Goal: Task Accomplishment & Management: Manage account settings

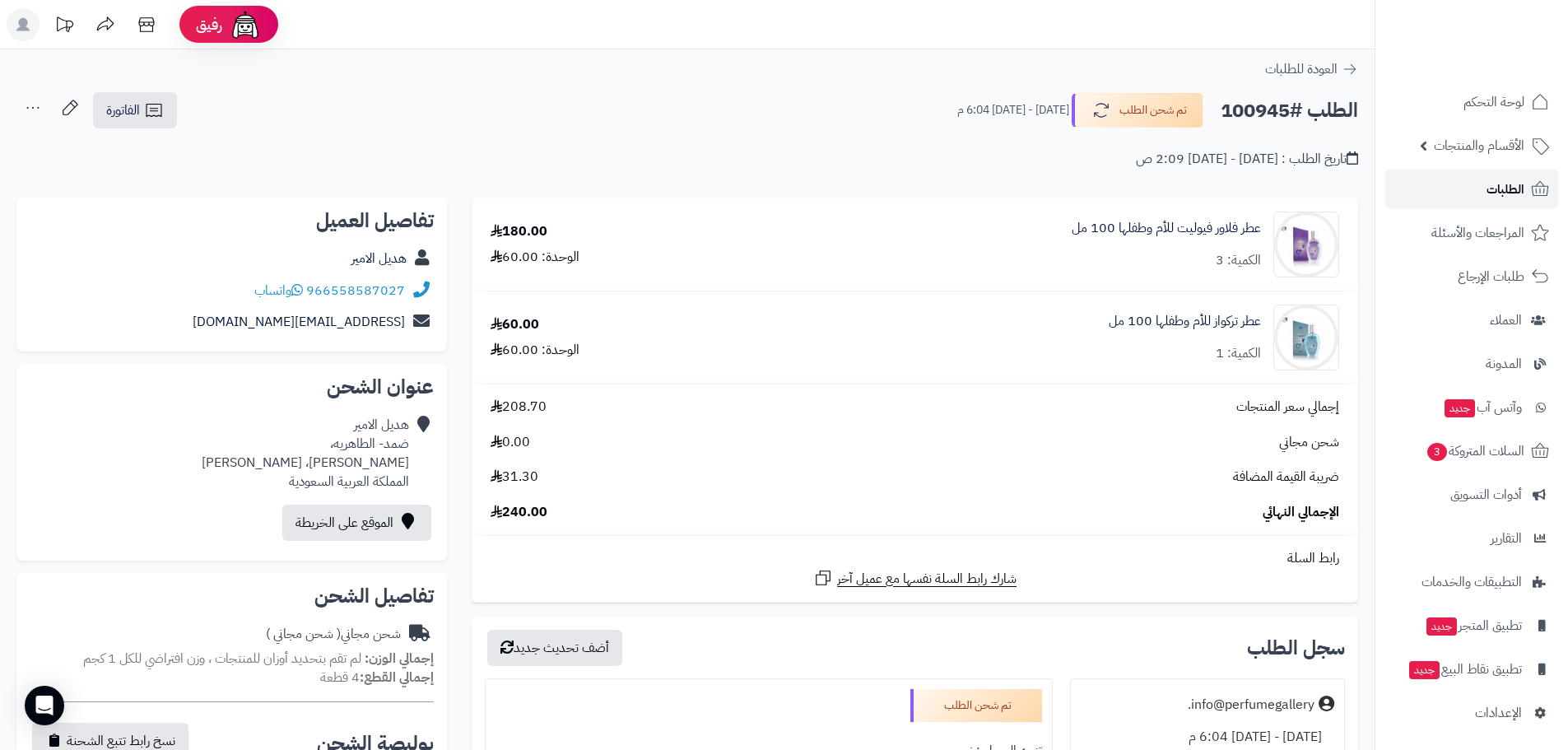
drag, startPoint x: 0, startPoint y: 0, endPoint x: 1496, endPoint y: 193, distance: 1508.4
click at [1496, 193] on span "الطلبات" at bounding box center [1505, 189] width 38 height 23
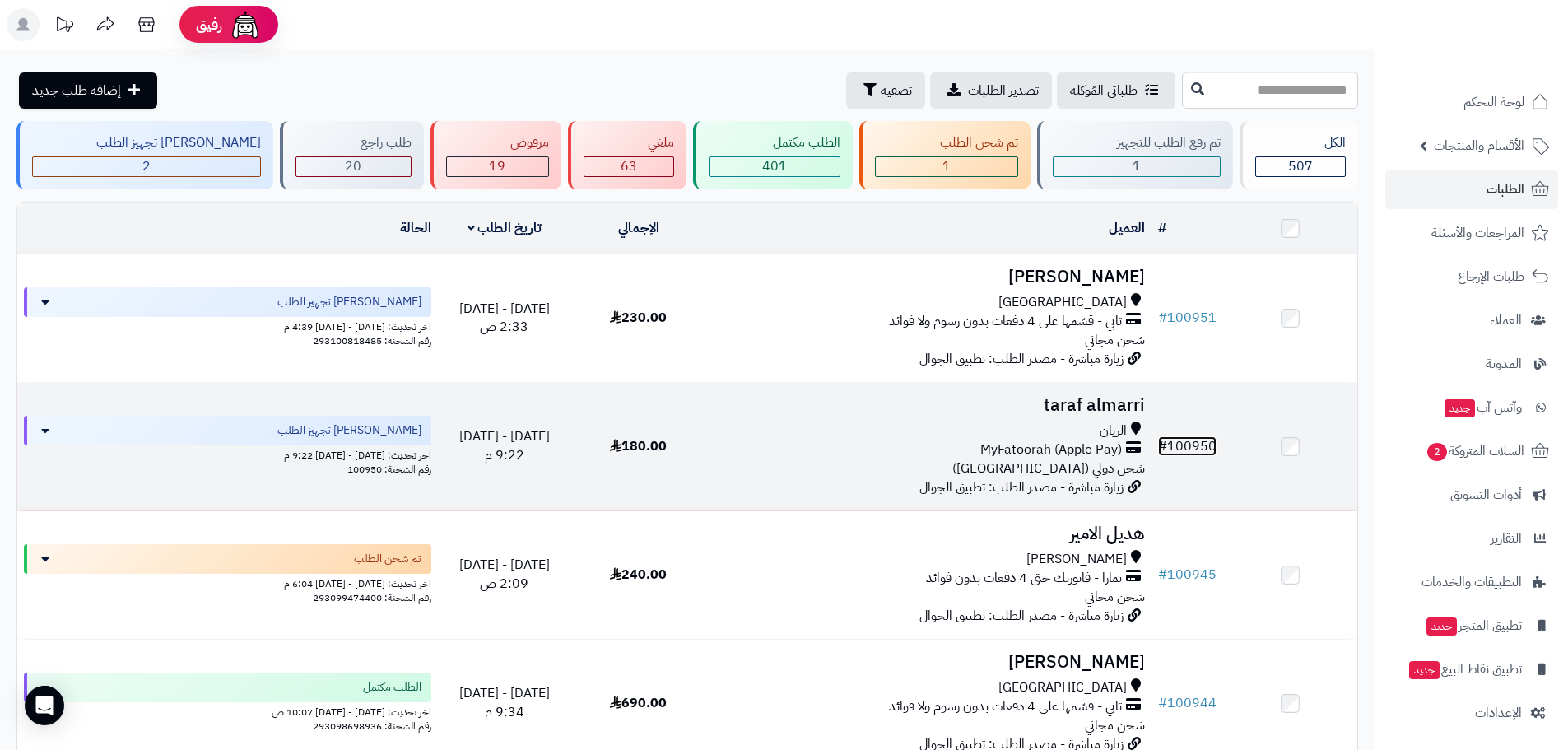
click at [1185, 440] on link "# 100950" at bounding box center [1187, 446] width 59 height 20
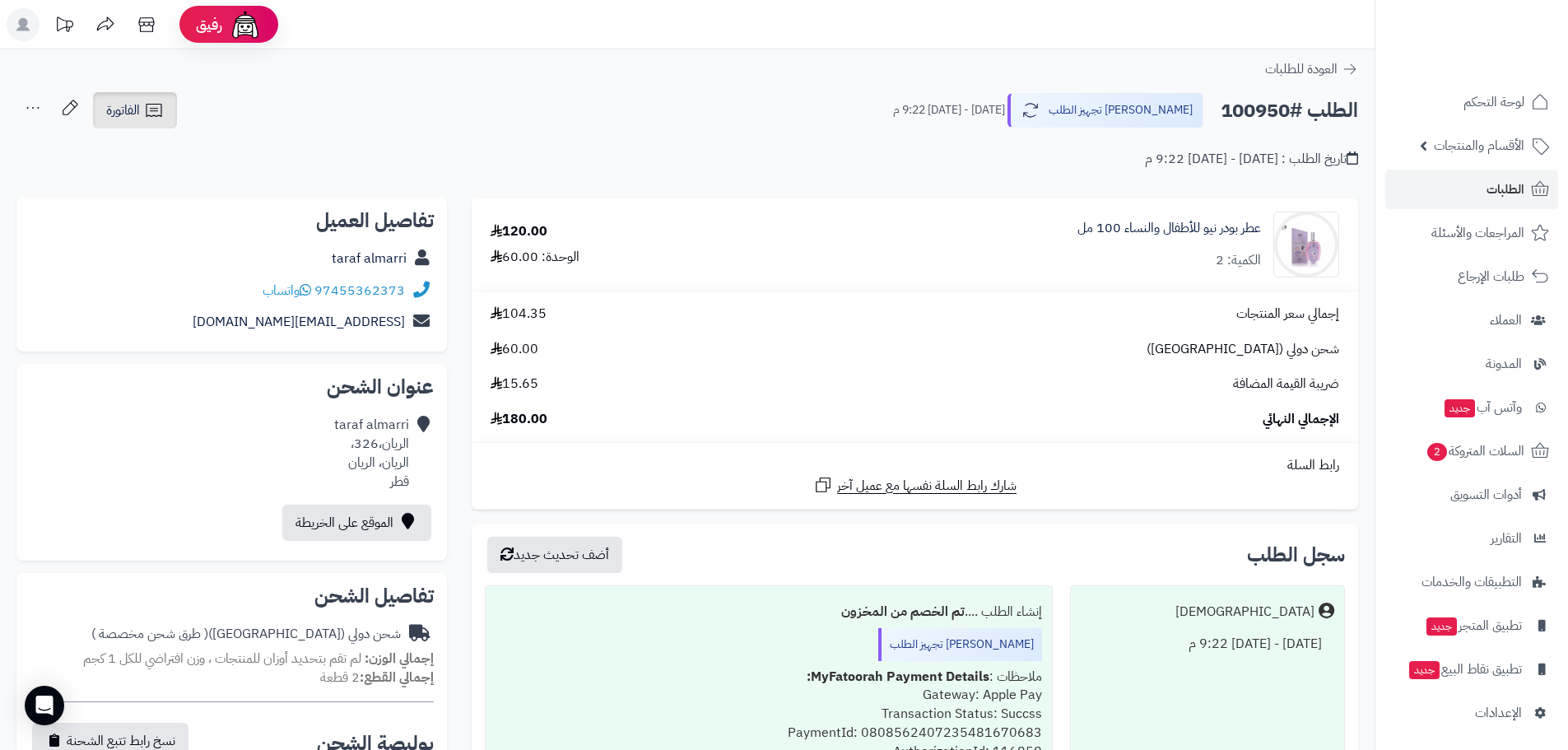
click at [169, 117] on link "الفاتورة" at bounding box center [135, 110] width 84 height 36
drag, startPoint x: 282, startPoint y: 105, endPoint x: 233, endPoint y: 105, distance: 49.0
click at [282, 105] on div "الطلب #100950 جاري تجهيز الطلب الثلاثاء - ٢ سبتمبر ٢٠٢٥ - 9:22 م الفاتورة طباعة…" at bounding box center [687, 110] width 1342 height 39
click at [37, 105] on icon at bounding box center [33, 108] width 33 height 33
click at [145, 124] on link "الفاتورة" at bounding box center [135, 110] width 84 height 36
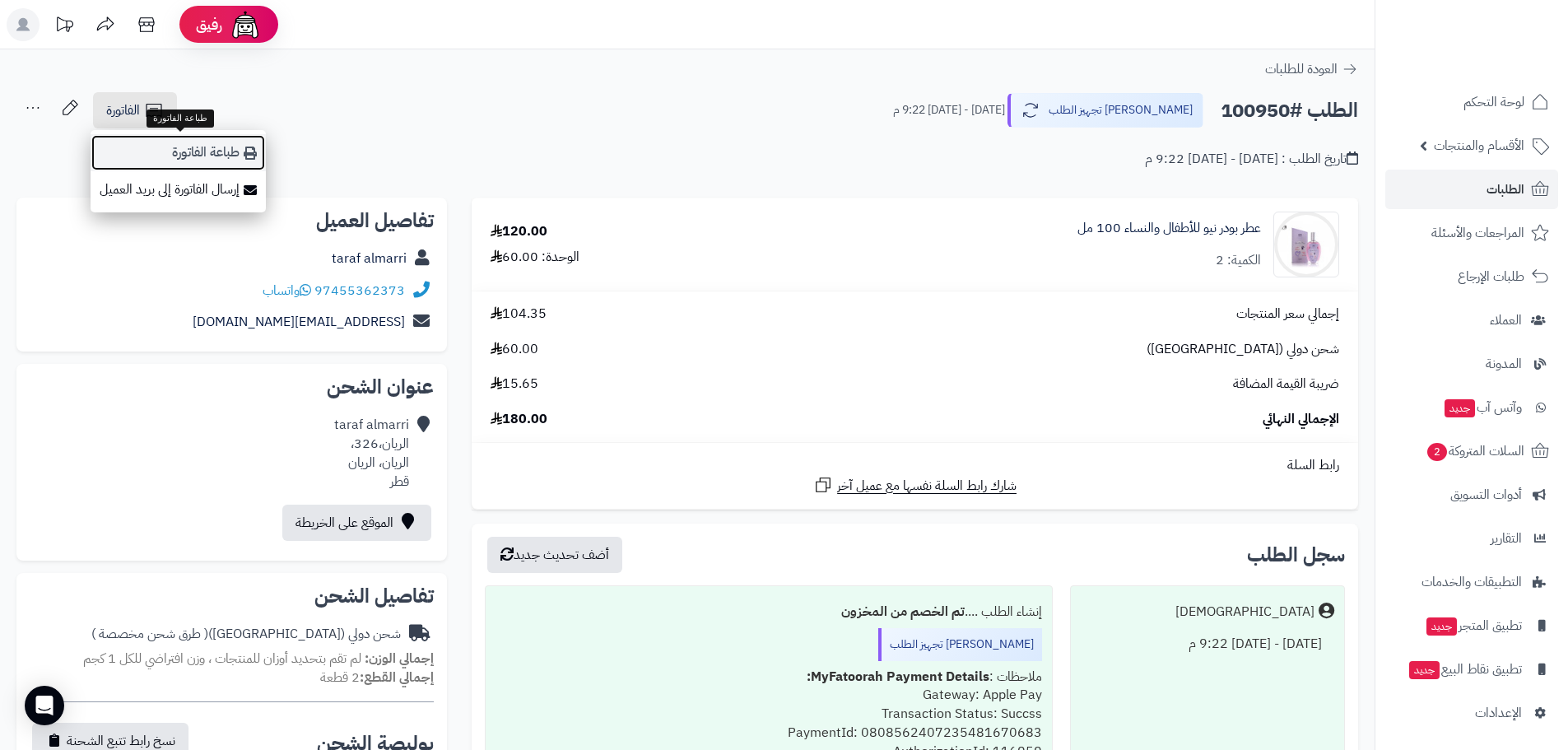
click at [179, 152] on link "طباعة الفاتورة" at bounding box center [178, 152] width 175 height 37
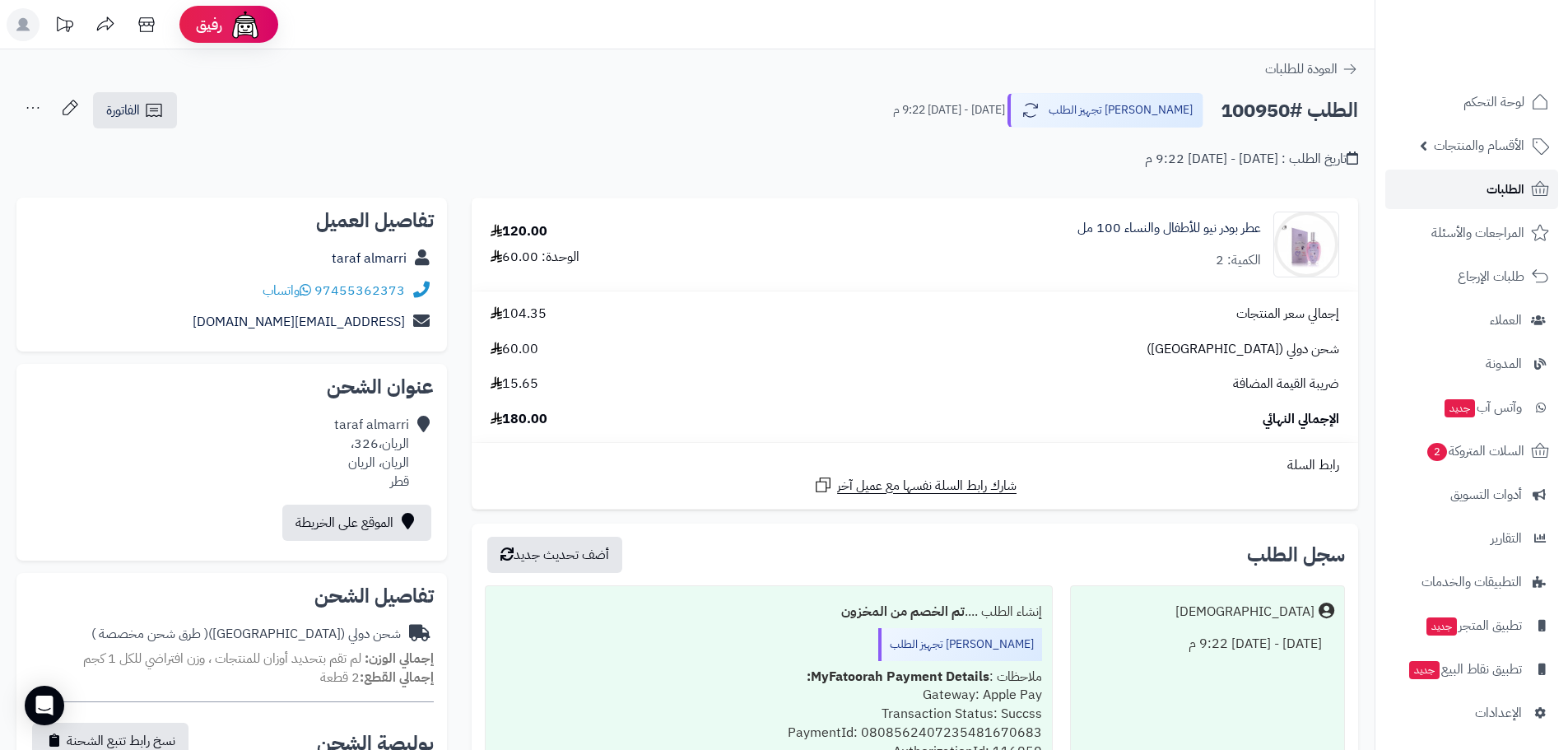
click at [1461, 192] on link "الطلبات" at bounding box center [1472, 188] width 173 height 39
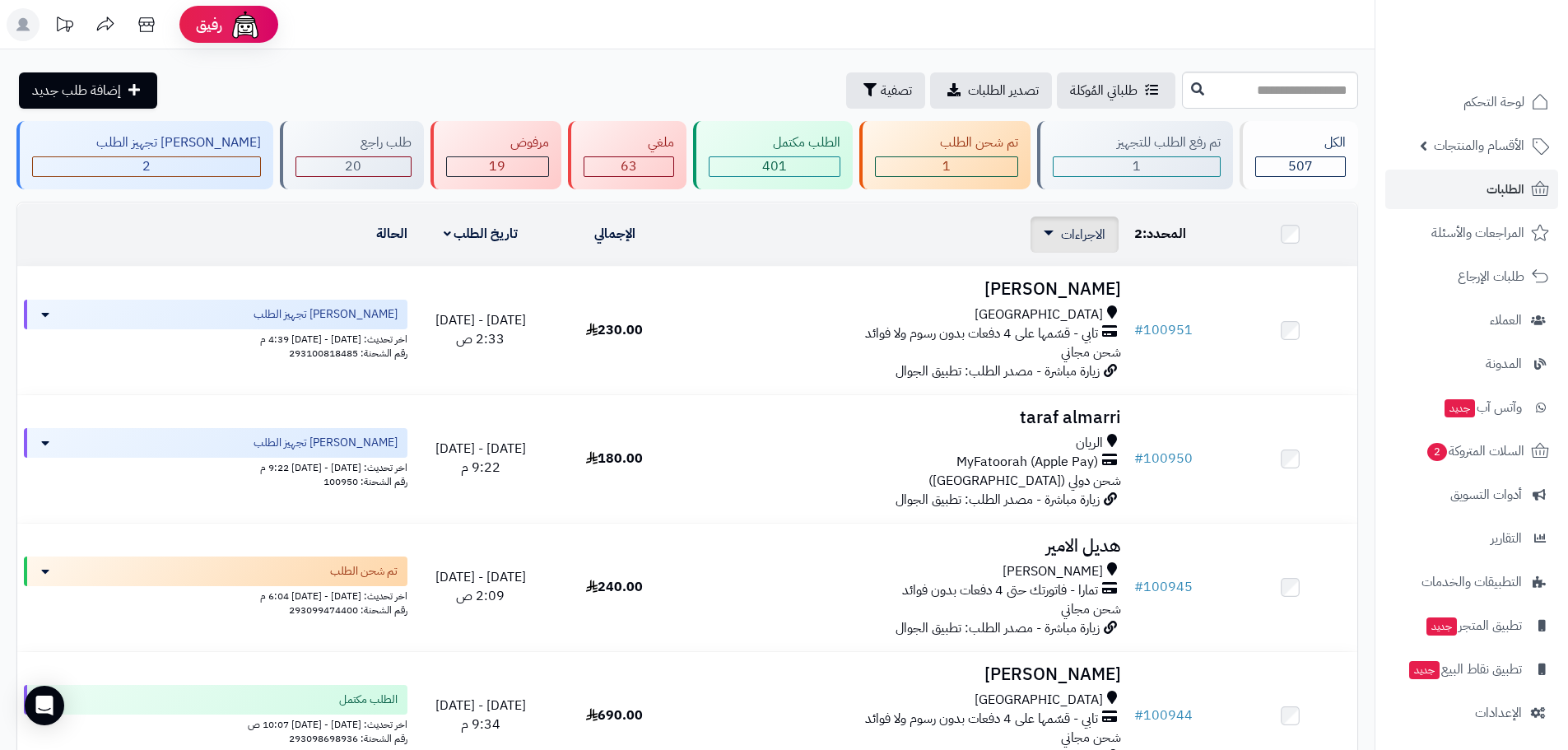
click at [1089, 223] on div "الاجراءات تحديث حالة الطلبات تحضير الطلبات إصدار بوليصة الشحنة للطلب طباعة قائم…" at bounding box center [1075, 234] width 88 height 36
click at [1073, 237] on span "الاجراءات" at bounding box center [1083, 234] width 45 height 20
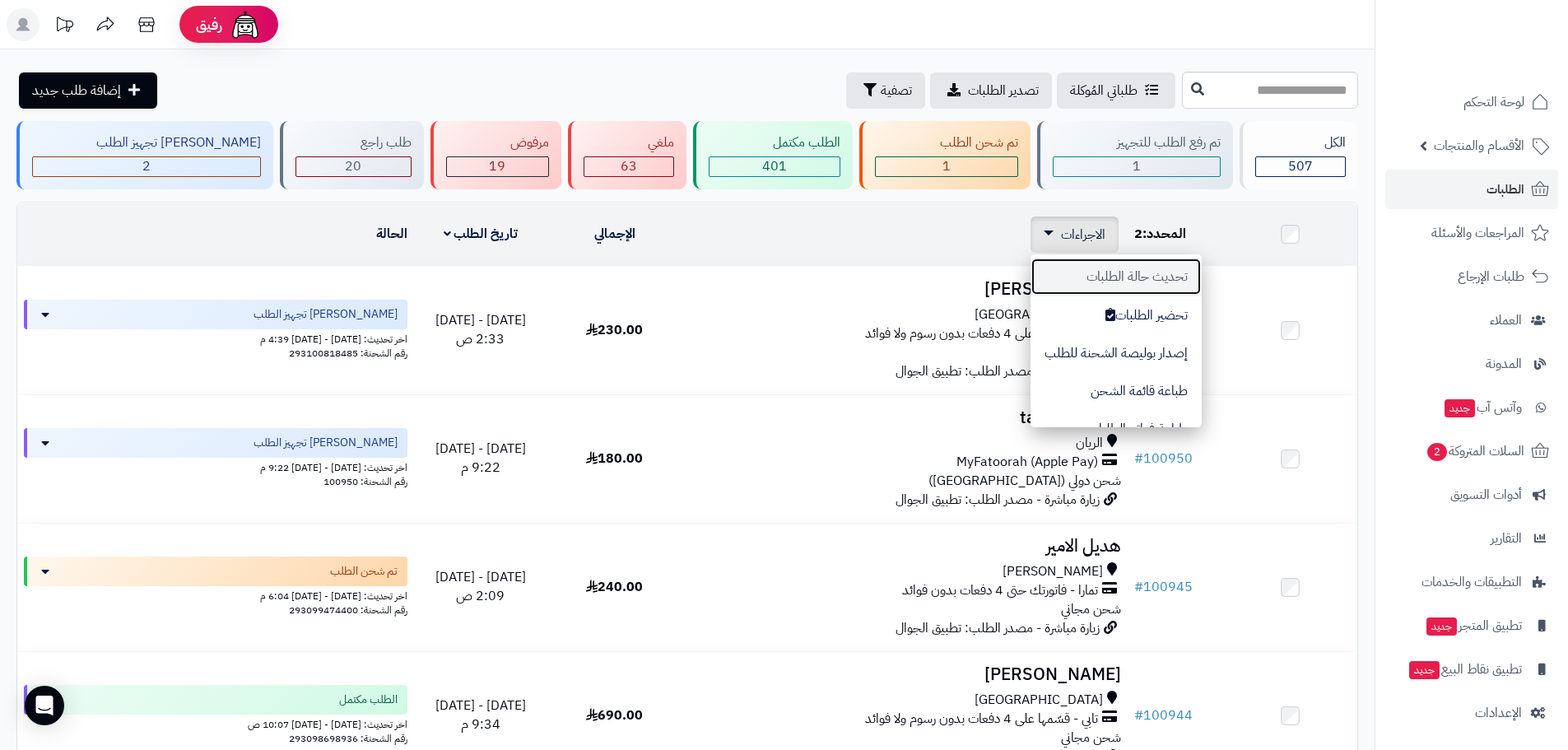
click at [1098, 271] on button "تحديث حالة الطلبات" at bounding box center [1116, 276] width 171 height 38
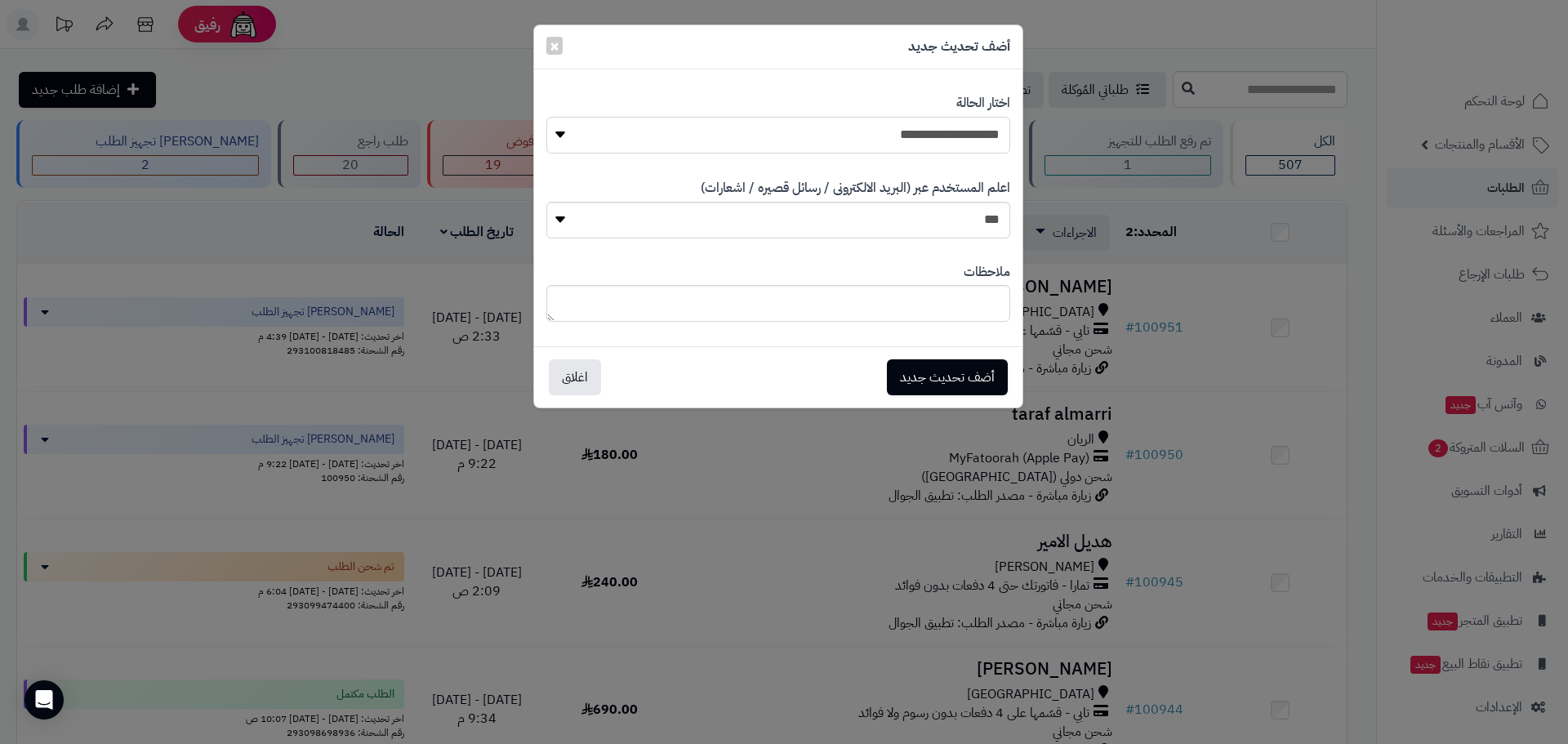
drag, startPoint x: 977, startPoint y: 140, endPoint x: 985, endPoint y: 152, distance: 14.4
click at [977, 140] on select "**********" at bounding box center [777, 135] width 464 height 37
select select "*"
click at [546, 116] on select "**********" at bounding box center [777, 135] width 464 height 37
click at [948, 365] on button "أضف تحديث جديد" at bounding box center [947, 375] width 121 height 36
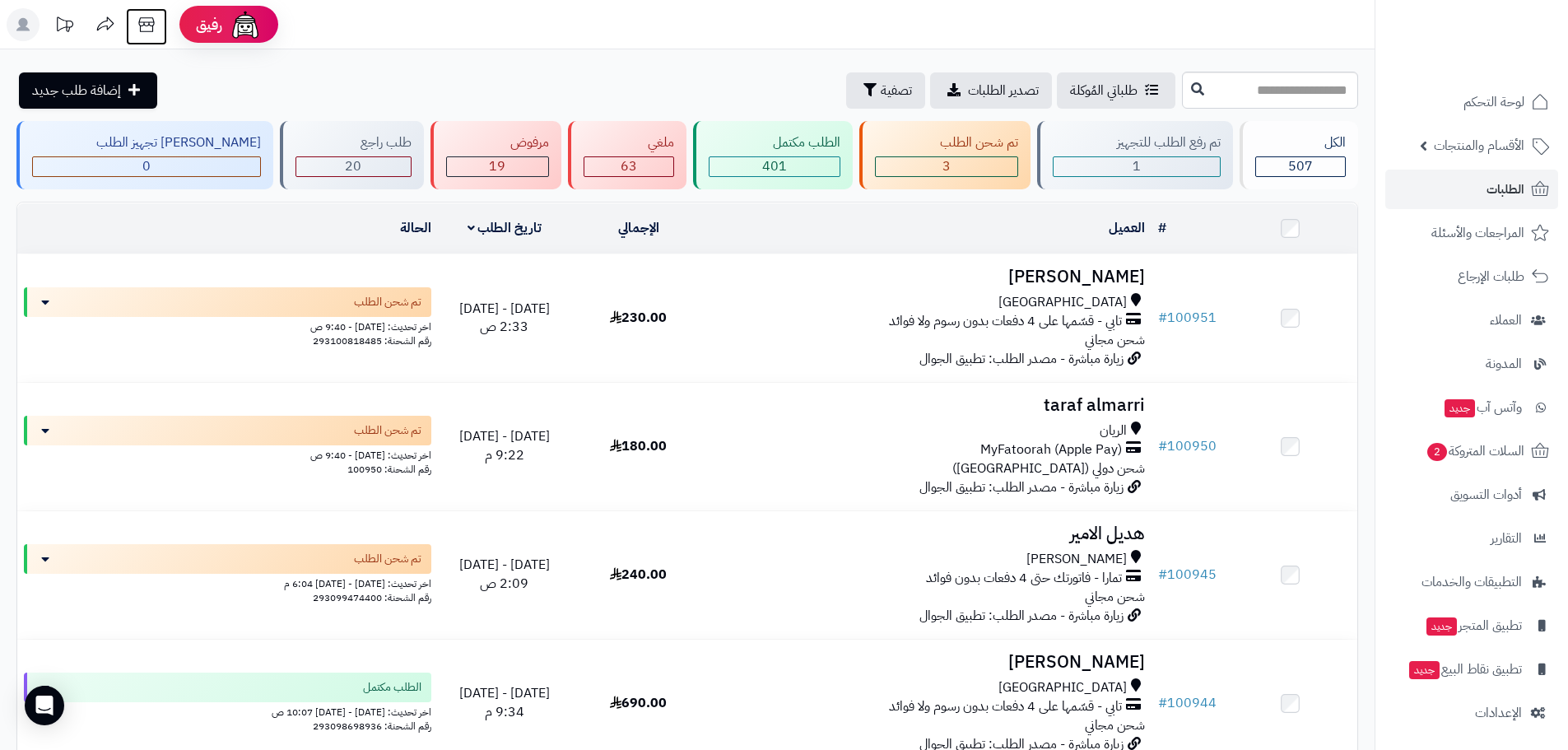
click at [145, 24] on icon at bounding box center [146, 25] width 33 height 33
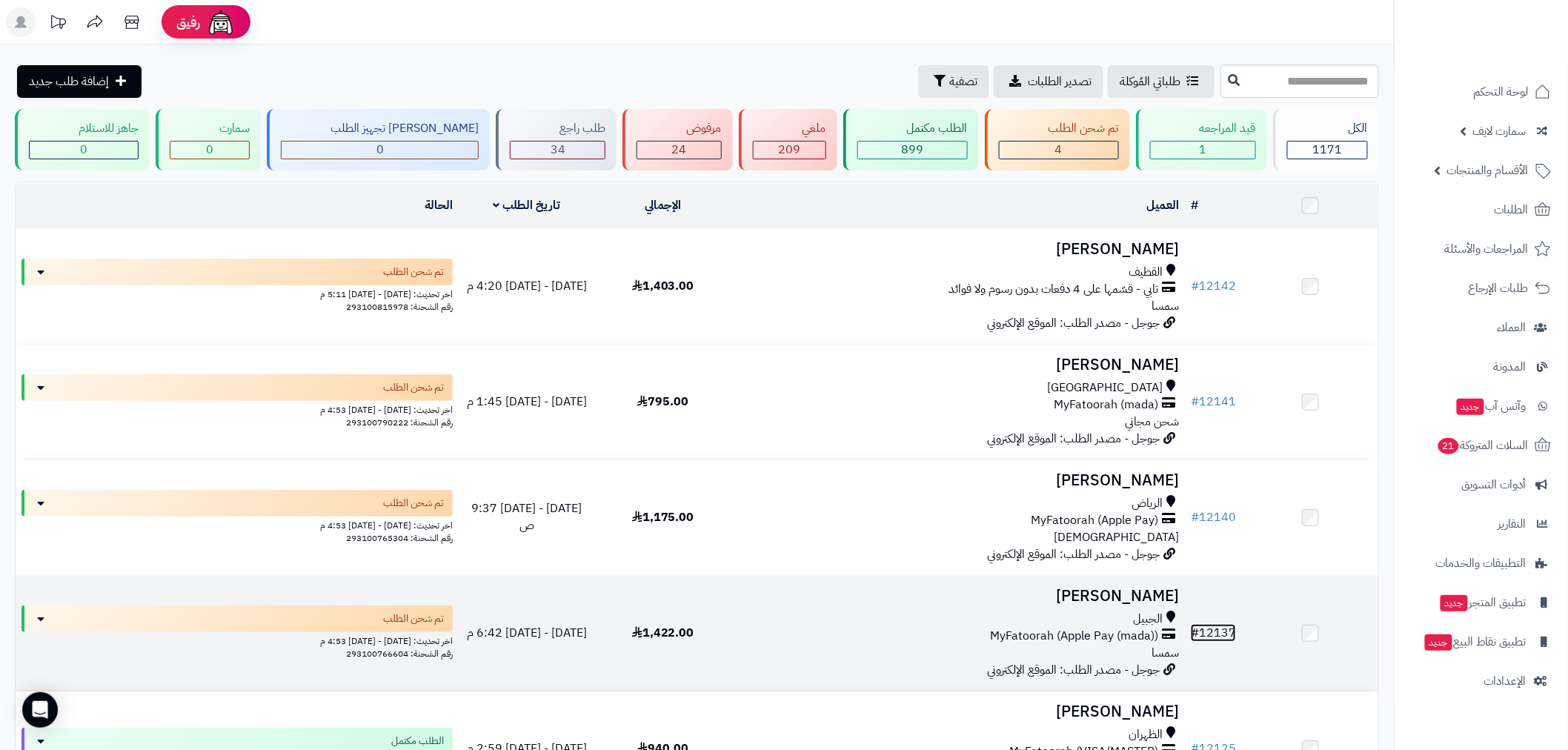
click at [1203, 625] on link "# 12137" at bounding box center [1213, 632] width 45 height 18
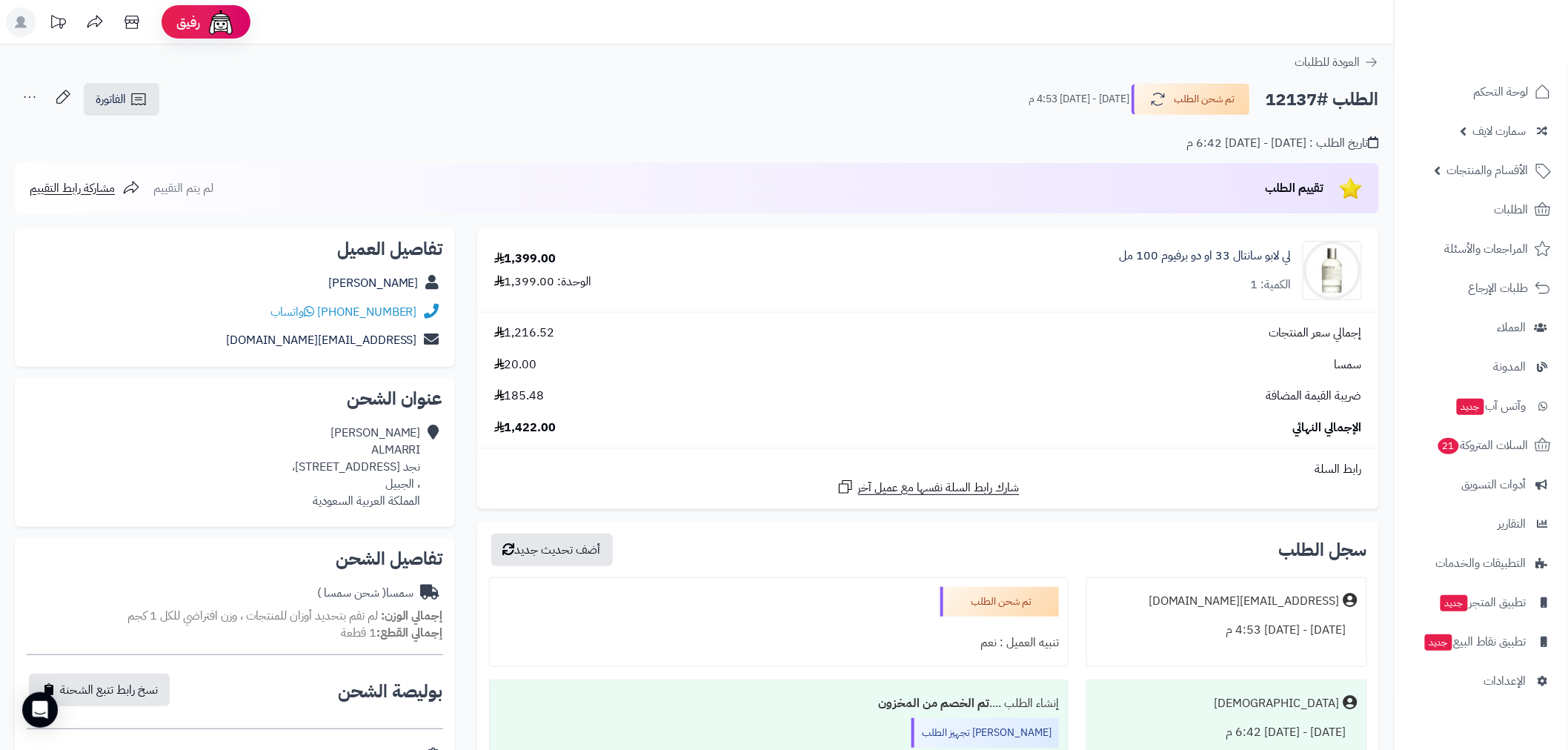
scroll to position [191, 0]
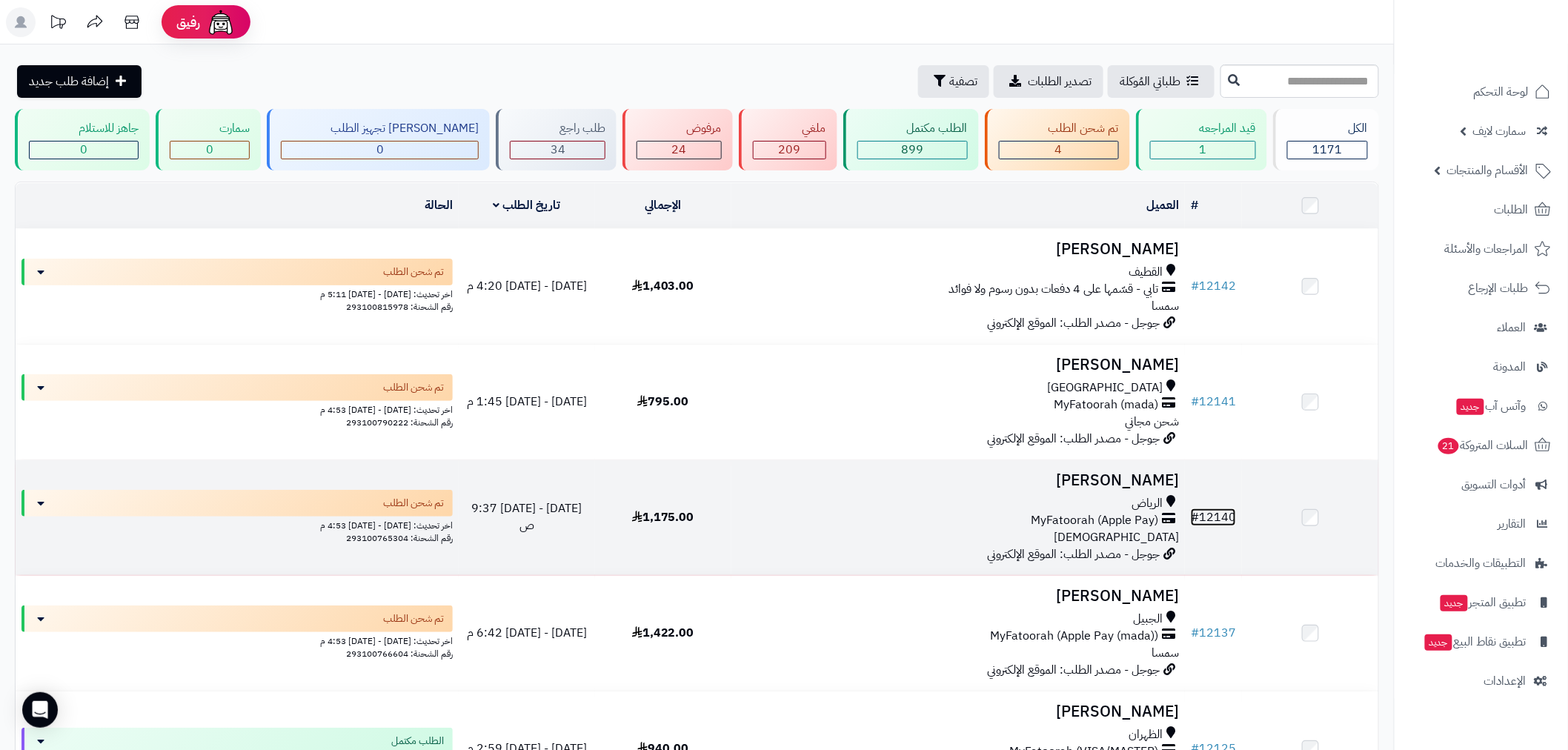
click at [1216, 517] on link "# 12140" at bounding box center [1213, 517] width 45 height 18
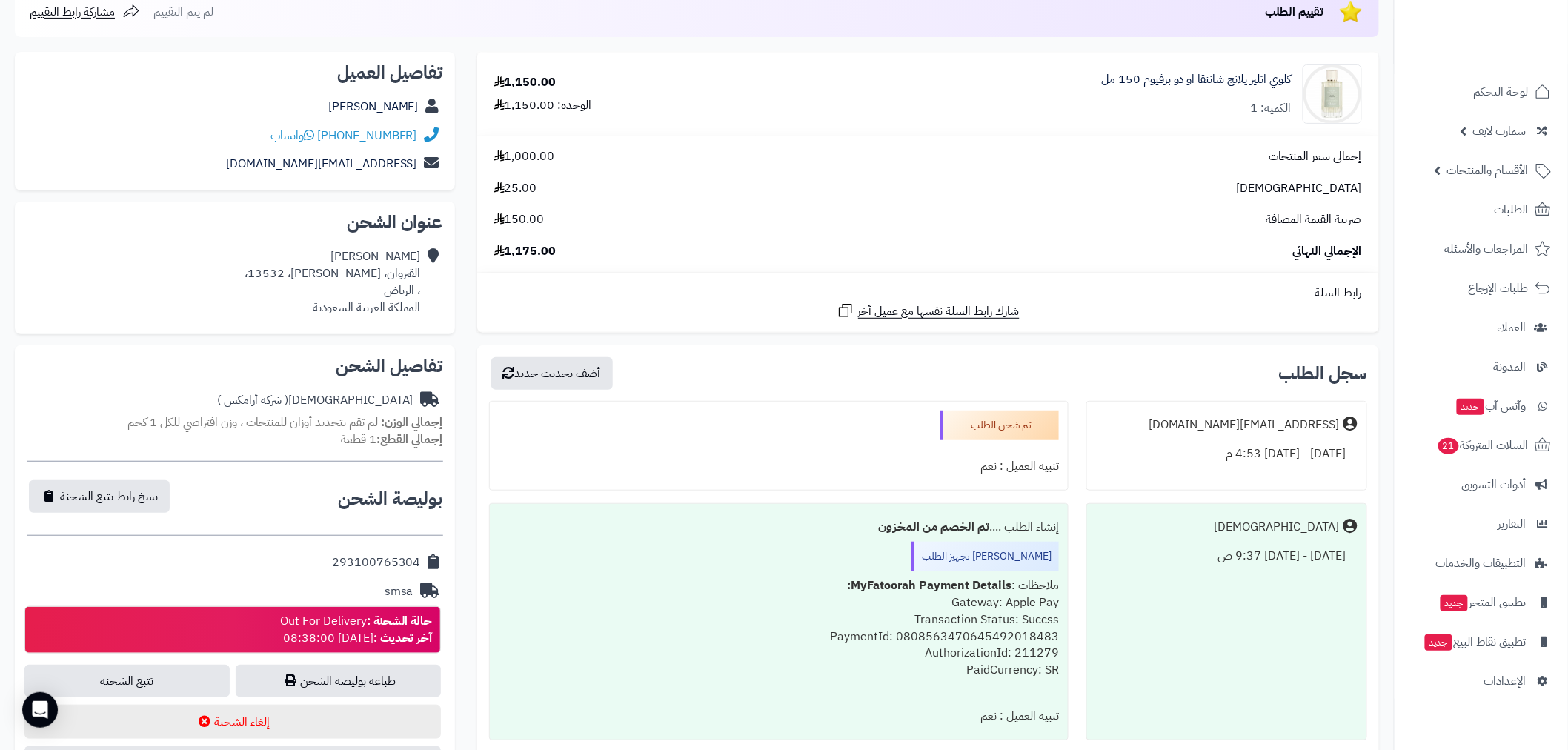
scroll to position [191, 0]
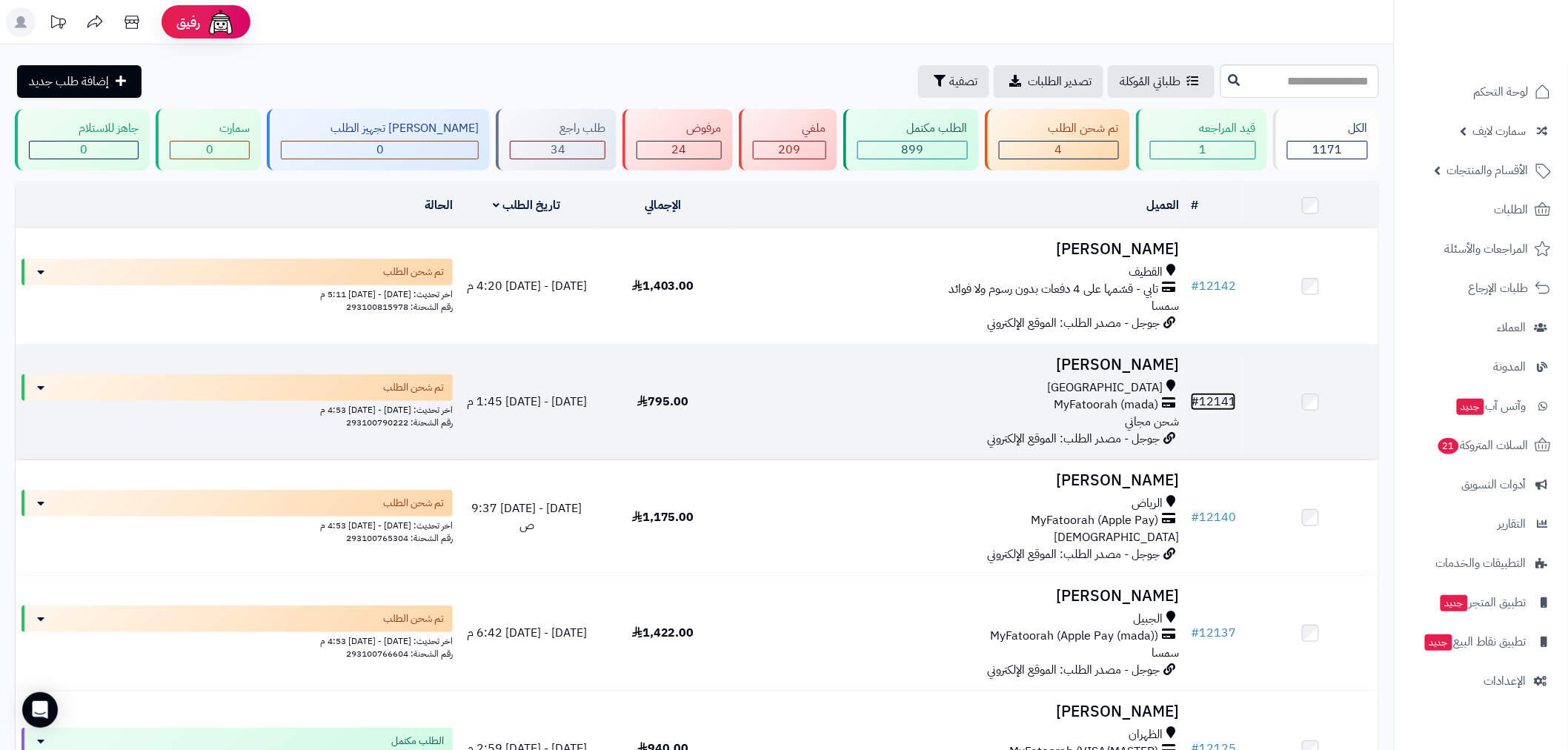
click at [1216, 395] on link "# 12141" at bounding box center [1213, 401] width 45 height 18
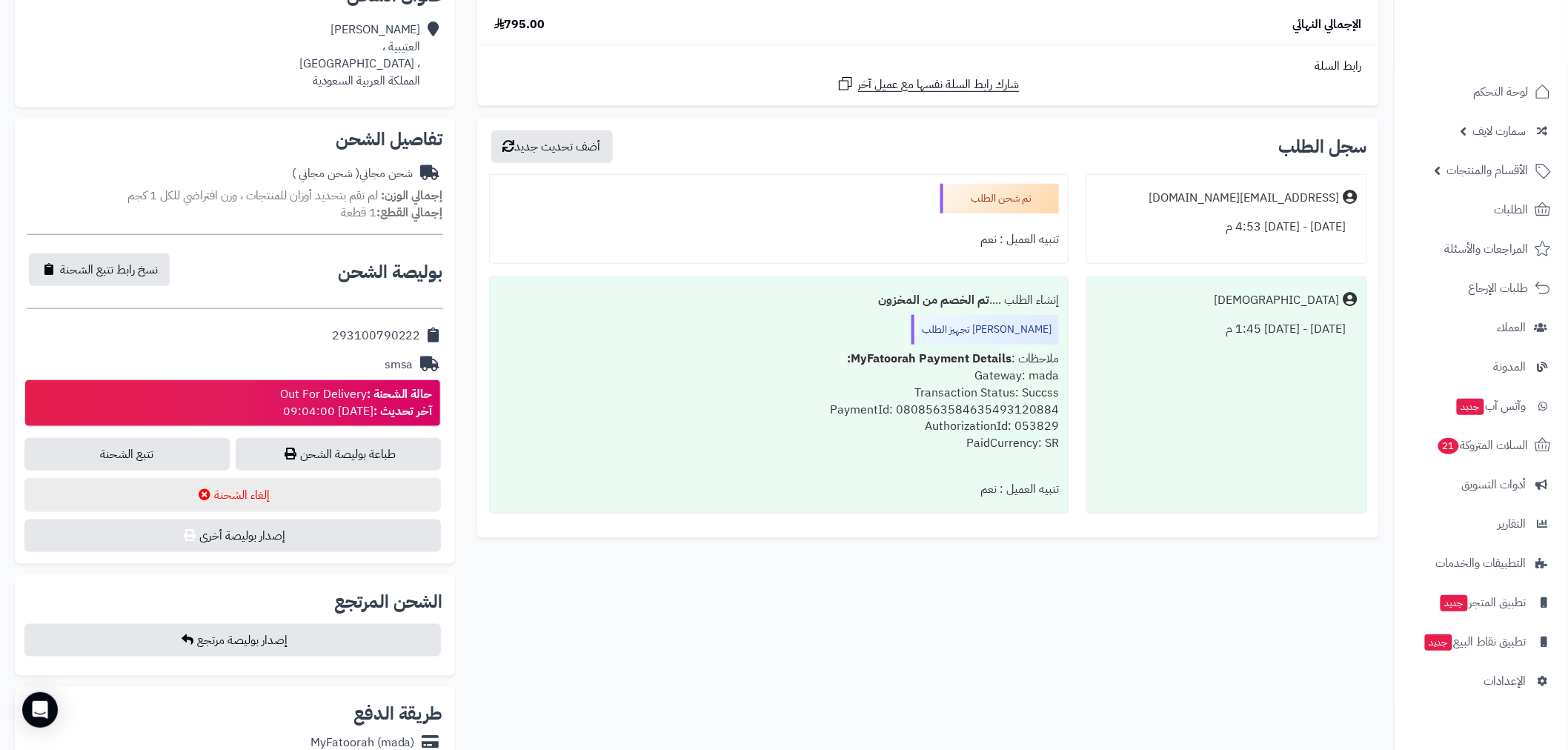
scroll to position [384, 0]
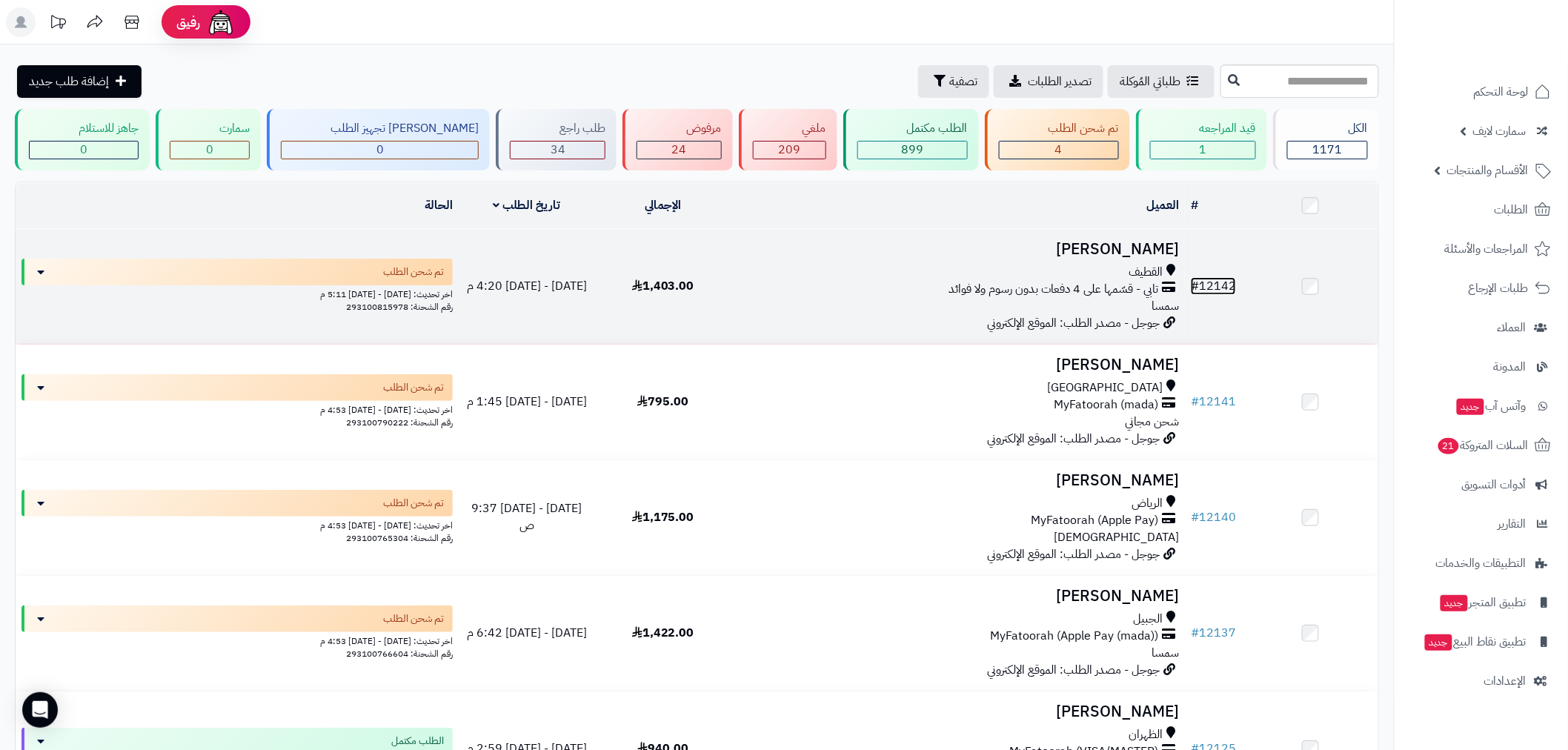
click at [1222, 283] on link "# 12142" at bounding box center [1213, 285] width 45 height 18
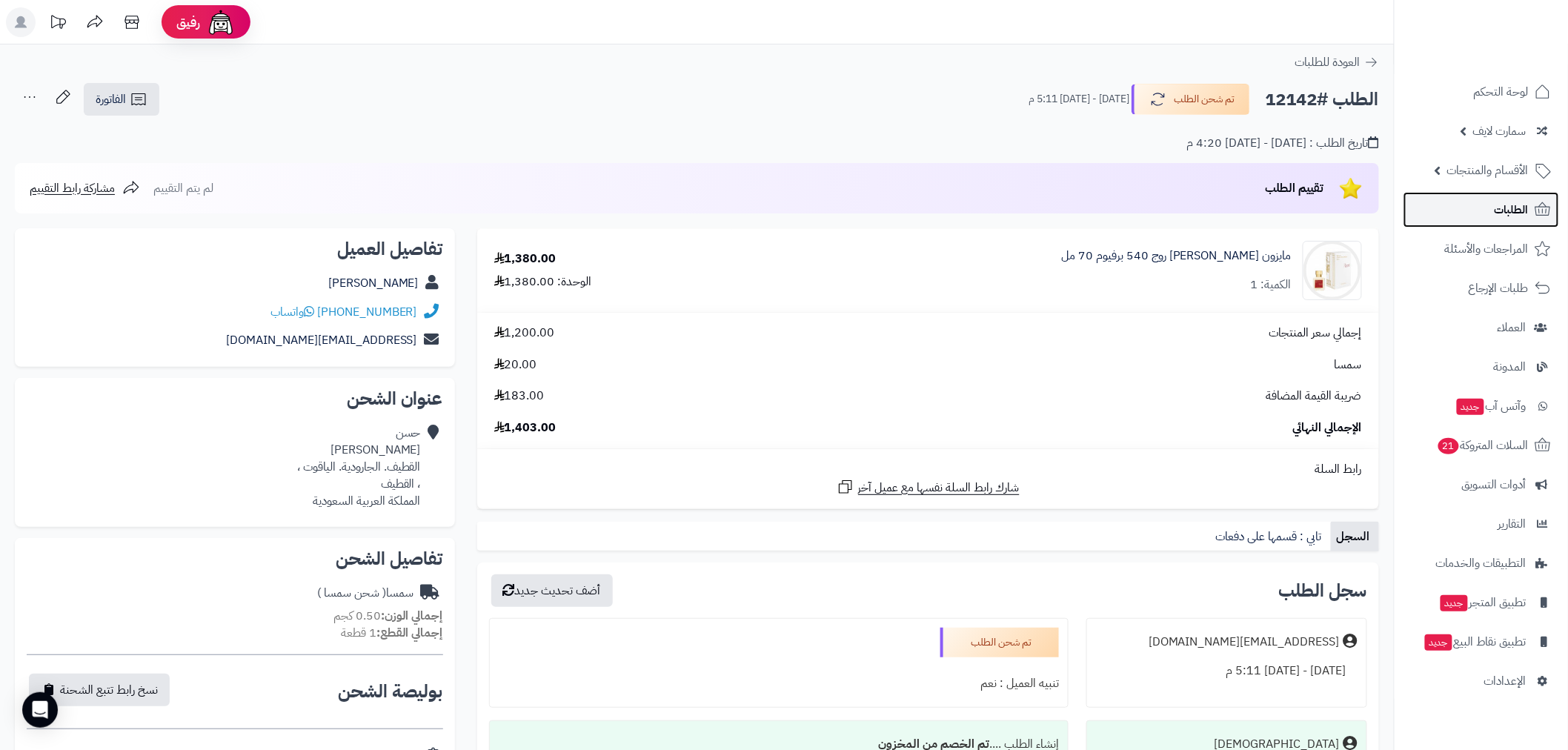
click at [1484, 215] on link "الطلبات" at bounding box center [1481, 209] width 155 height 35
